Goal: Task Accomplishment & Management: Manage account settings

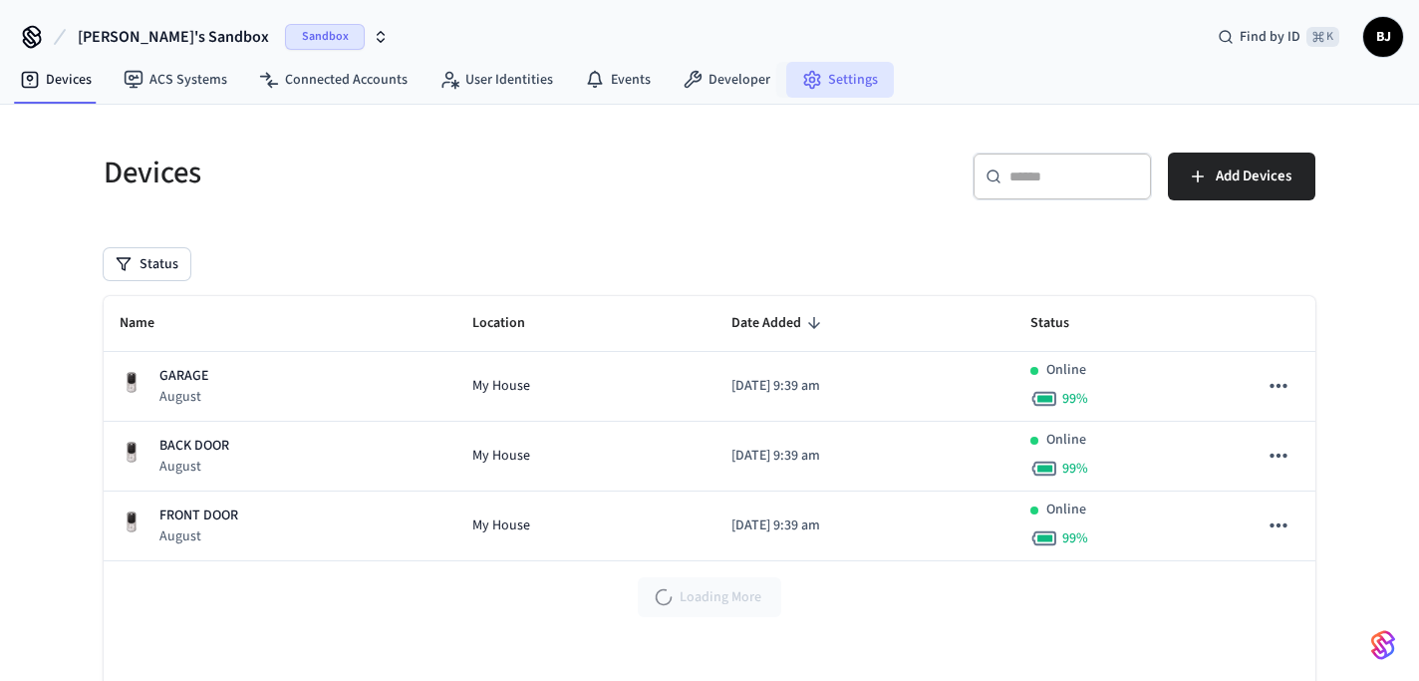
click at [840, 78] on link "Settings" at bounding box center [840, 80] width 108 height 36
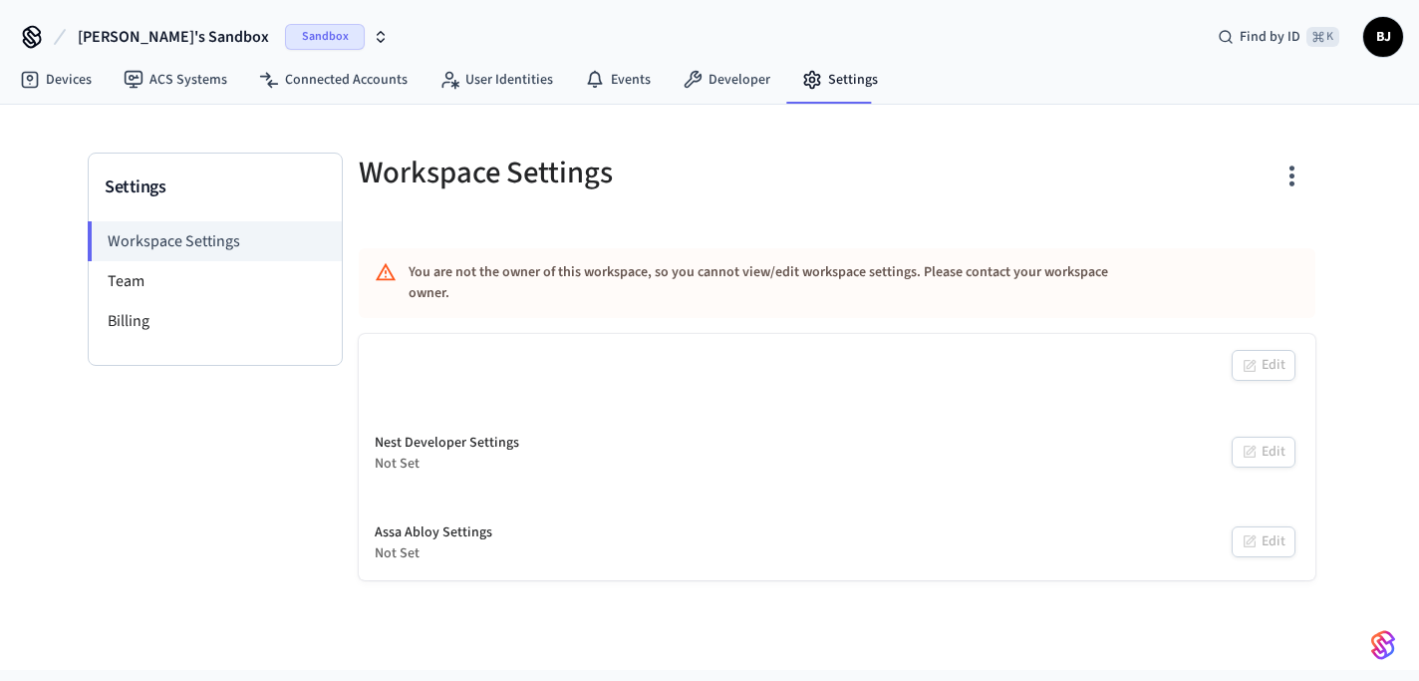
click at [285, 33] on span "Sandbox" at bounding box center [325, 37] width 80 height 26
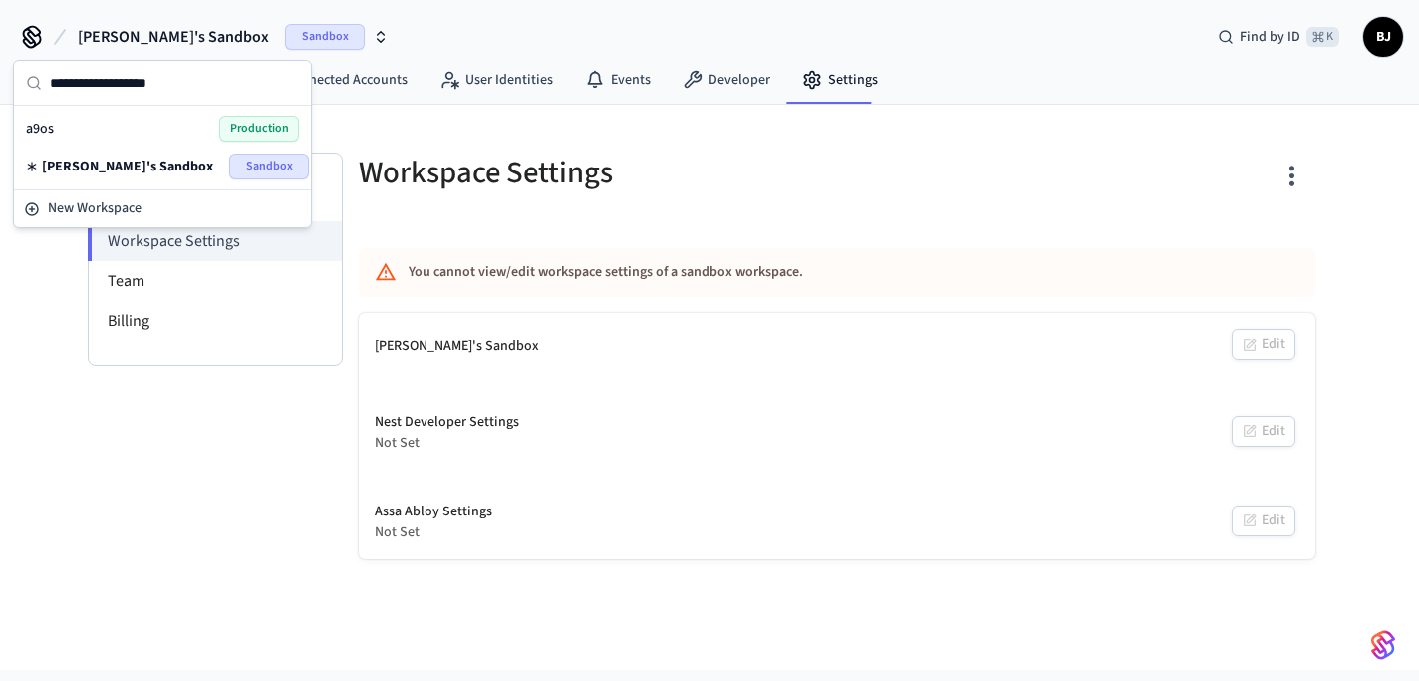
click at [154, 126] on div "a9os Production" at bounding box center [162, 129] width 273 height 26
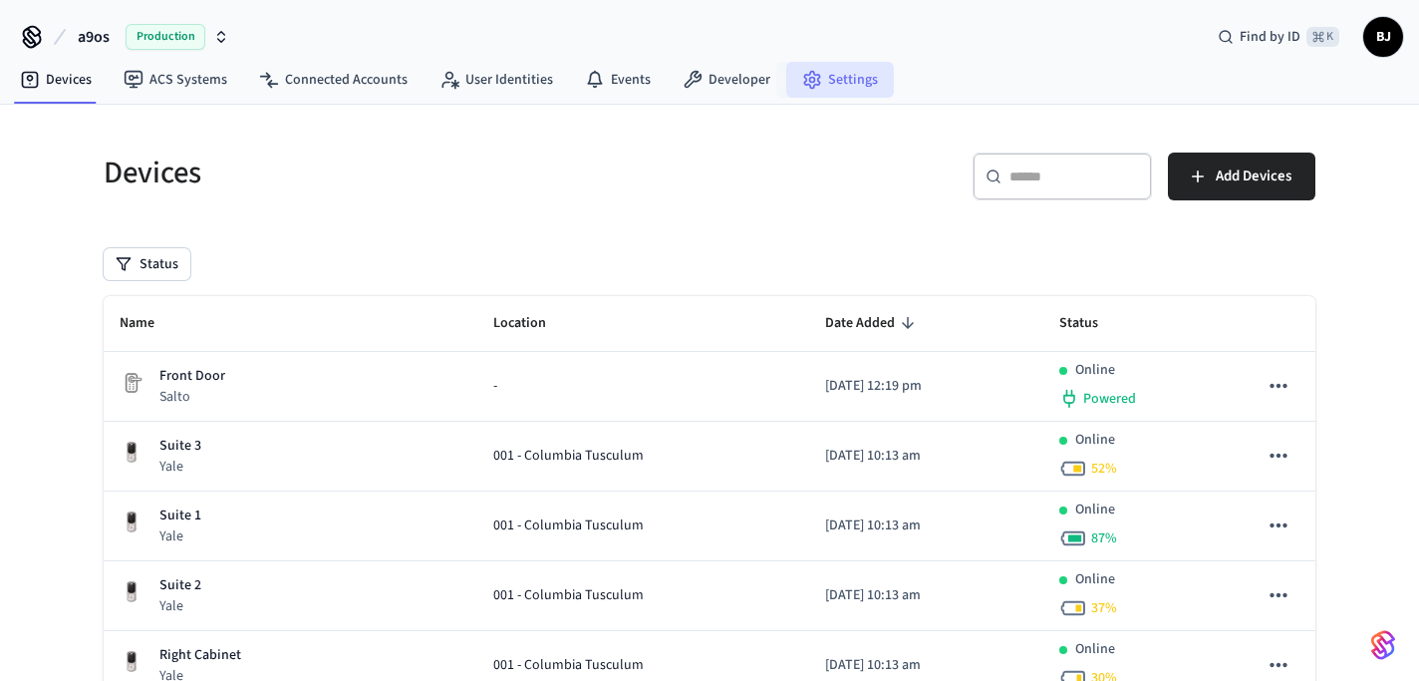
click at [828, 83] on link "Settings" at bounding box center [840, 80] width 108 height 36
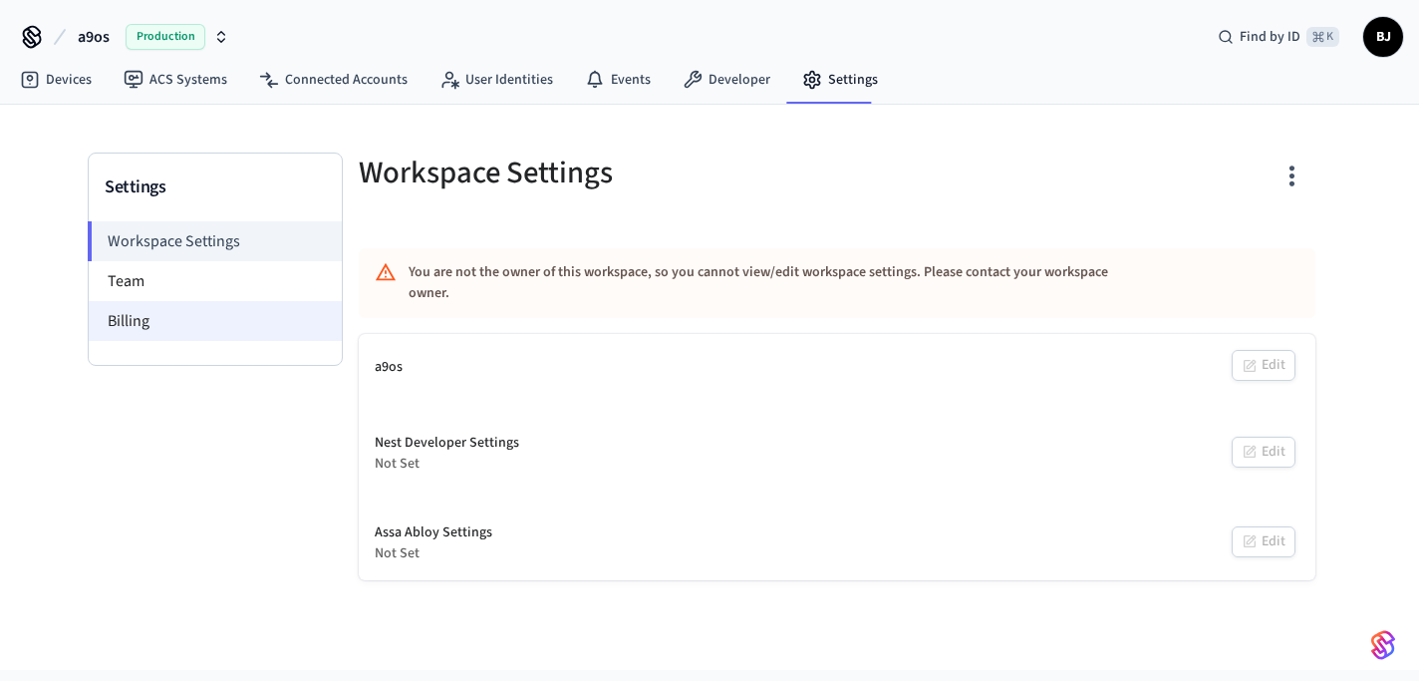
click at [161, 313] on li "Billing" at bounding box center [215, 321] width 253 height 40
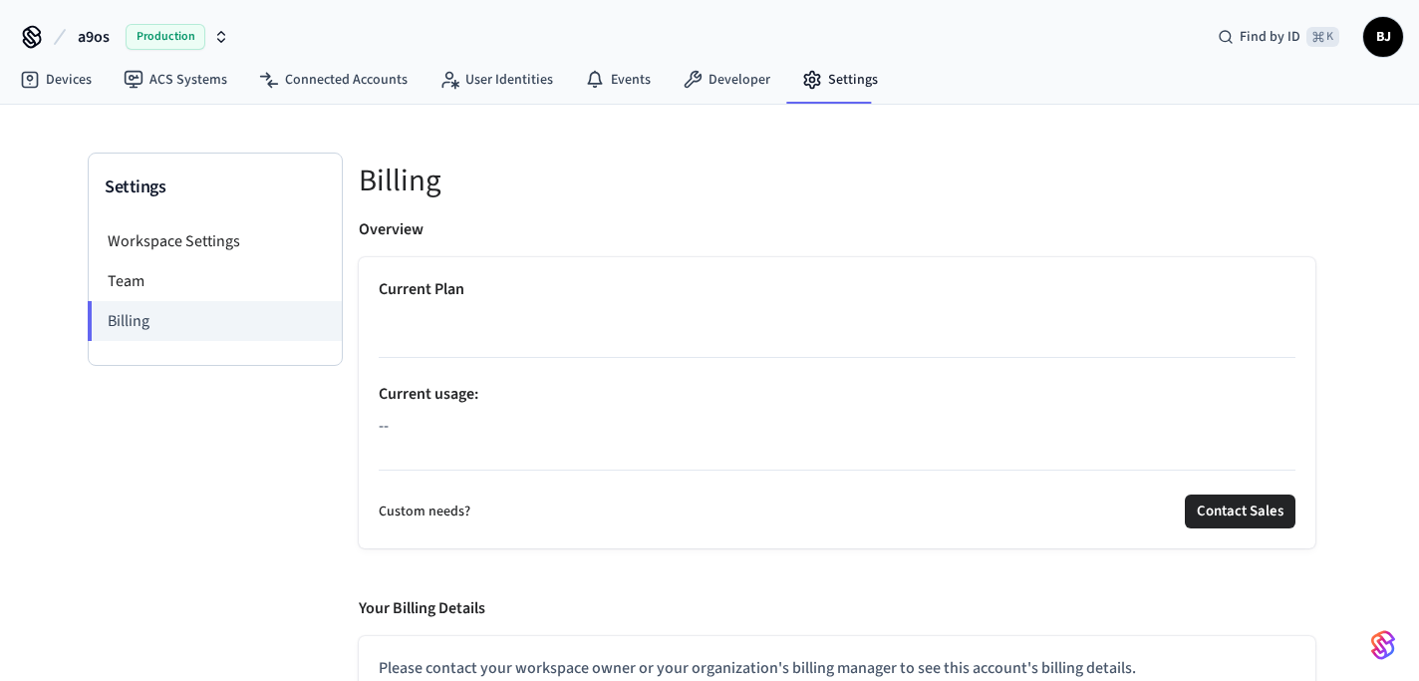
scroll to position [27, 0]
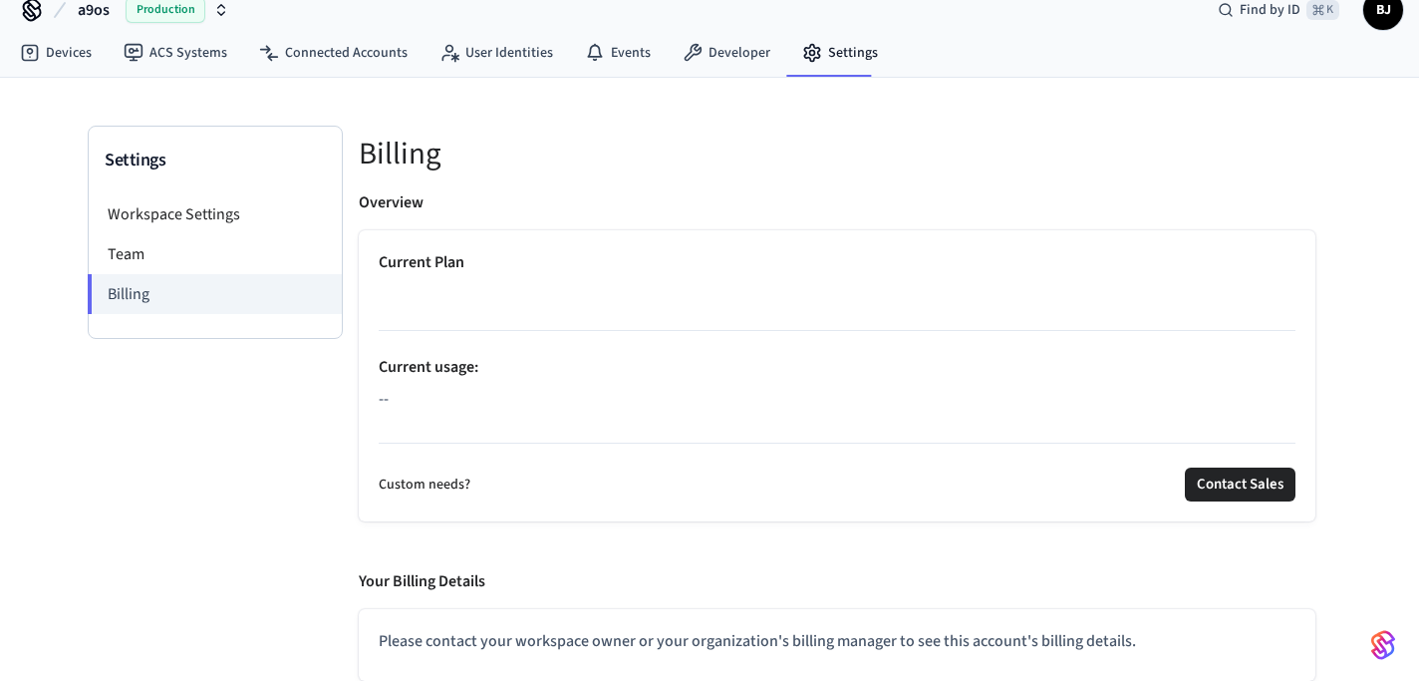
click at [451, 291] on p at bounding box center [837, 294] width 917 height 24
